Goal: Use online tool/utility

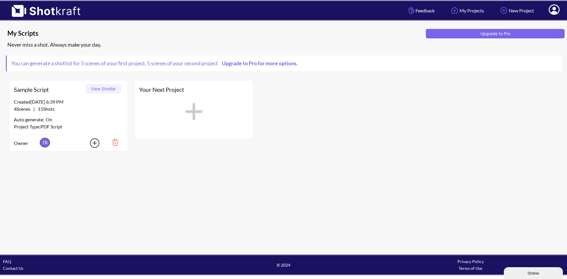
click at [99, 88] on button "View Shotlist" at bounding box center [103, 88] width 35 height 9
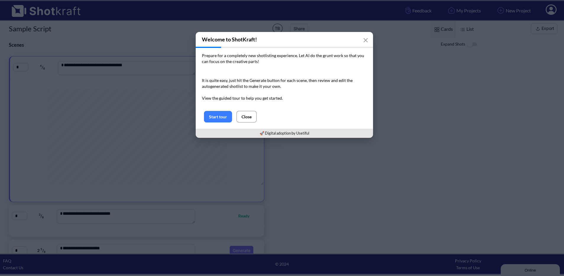
click at [242, 118] on button "Close" at bounding box center [246, 117] width 20 height 12
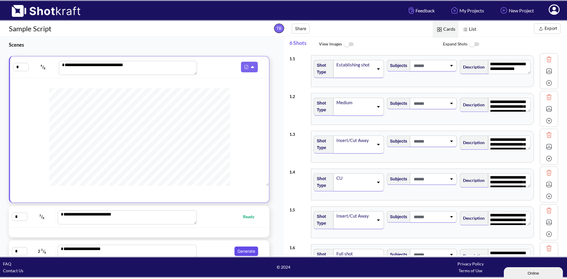
click at [241, 248] on button "Generate" at bounding box center [247, 251] width 24 height 9
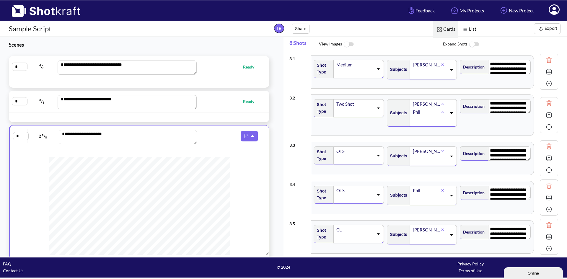
click at [353, 45] on img at bounding box center [348, 44] width 13 height 13
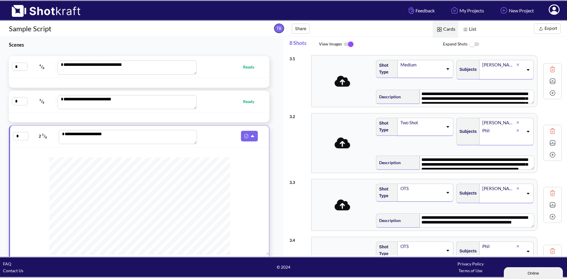
click at [343, 85] on icon at bounding box center [343, 81] width 16 height 11
